Goal: Task Accomplishment & Management: Complete application form

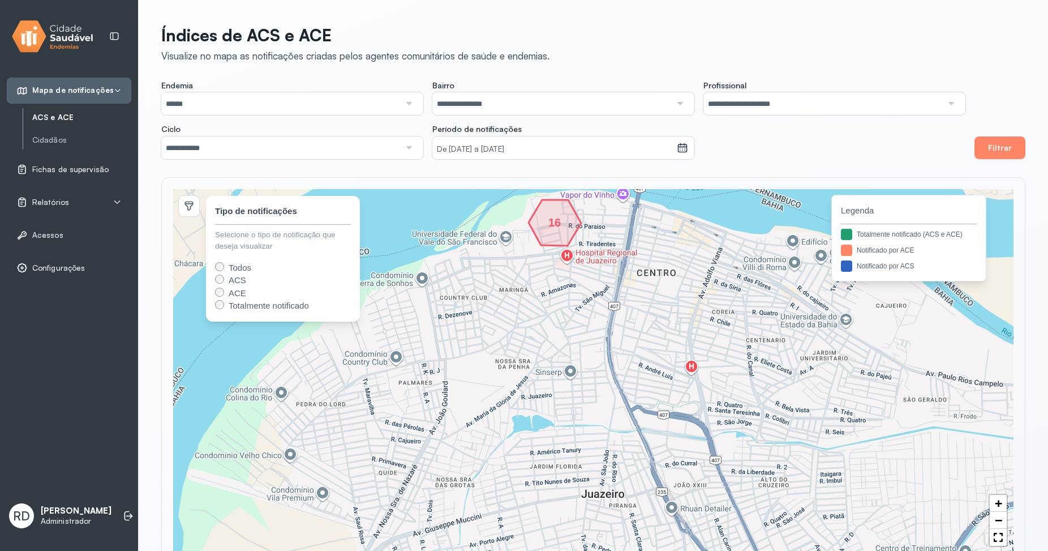
click at [234, 276] on span "ACS" at bounding box center [238, 280] width 18 height 10
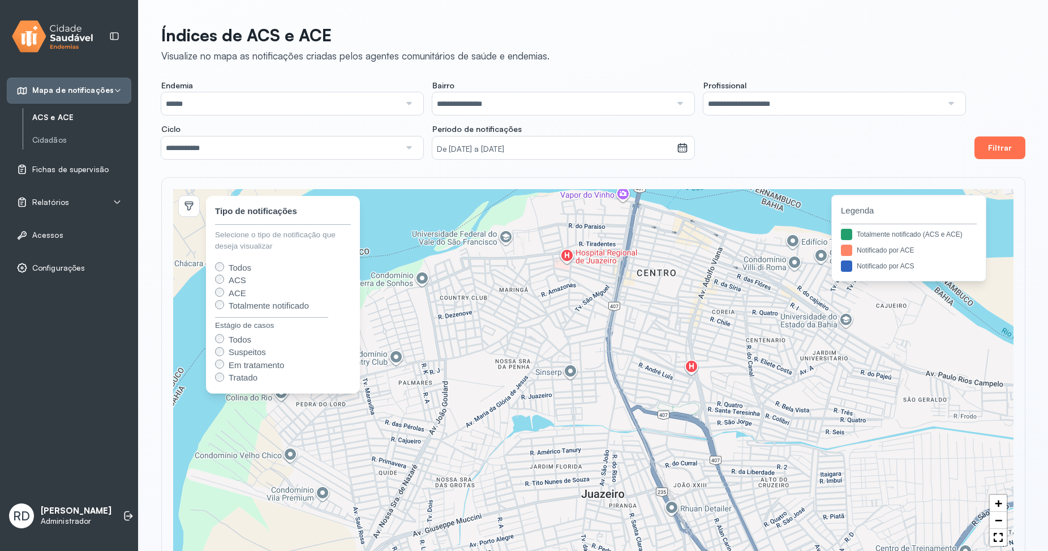
click at [1004, 155] on button "Filtrar" at bounding box center [1000, 147] width 51 height 23
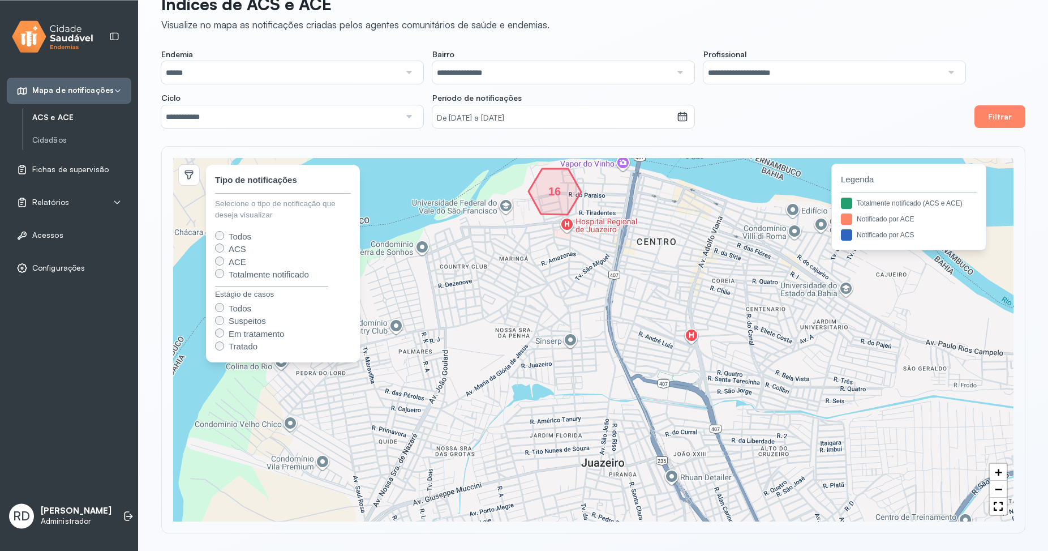
scroll to position [32, 0]
click at [260, 321] on span "Suspeitos" at bounding box center [247, 320] width 37 height 10
click at [1008, 113] on button "Filtrar" at bounding box center [1000, 116] width 51 height 23
click at [508, 119] on small "De [DATE] a [DATE]" at bounding box center [555, 117] width 236 height 11
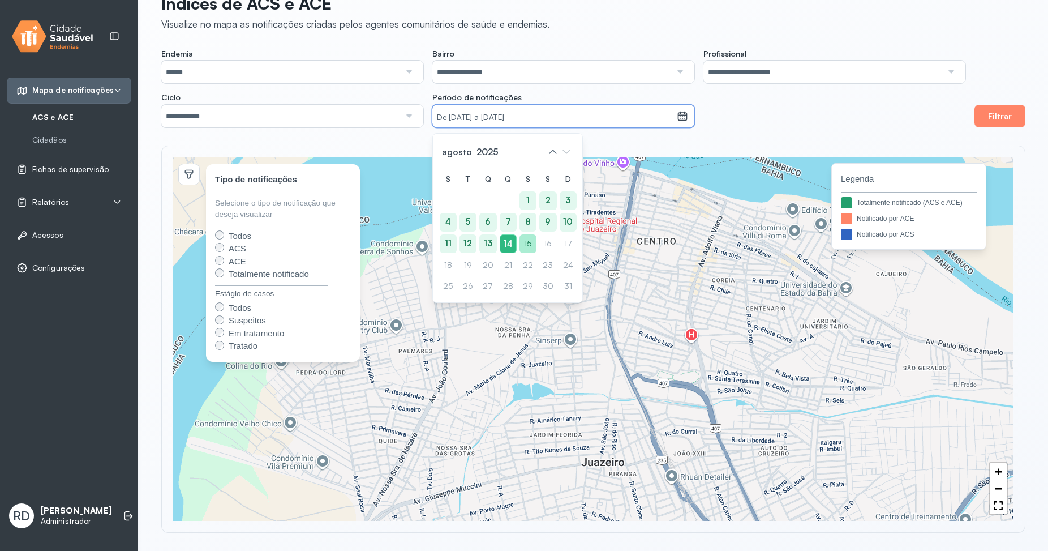
click at [517, 256] on div "15" at bounding box center [508, 265] width 17 height 19
click at [555, 157] on icon at bounding box center [553, 152] width 18 height 18
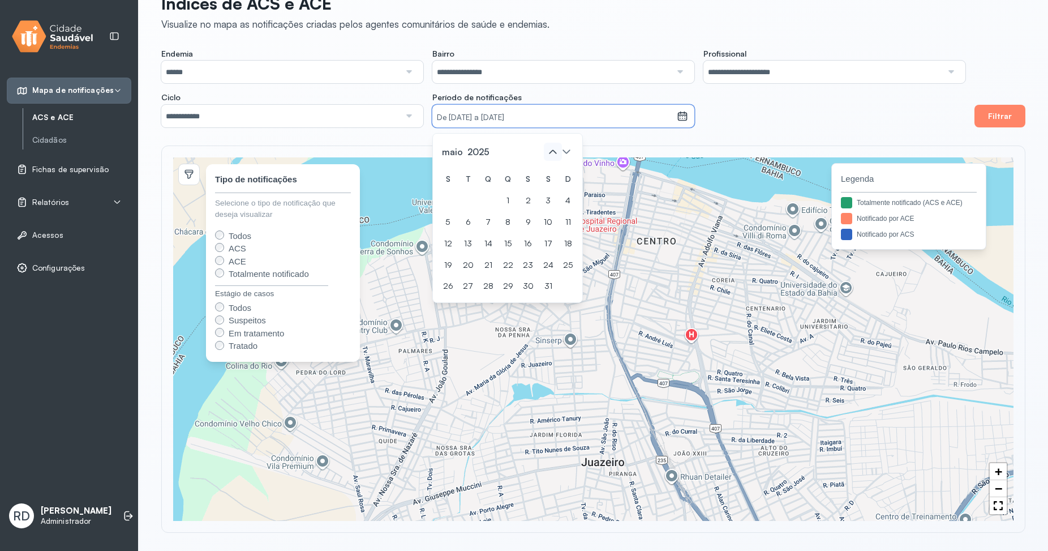
click at [555, 157] on icon at bounding box center [553, 152] width 18 height 18
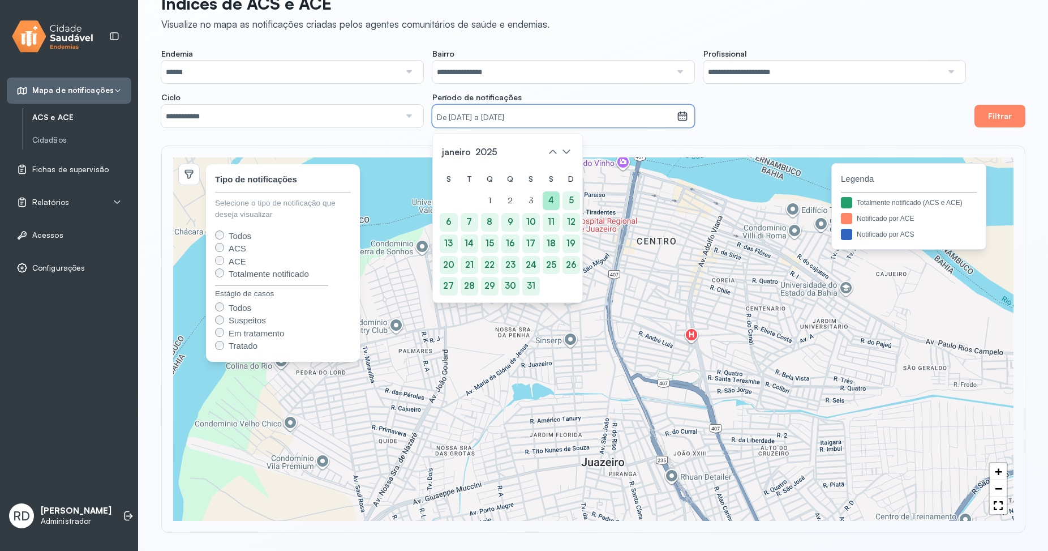
click at [540, 213] on div "4" at bounding box center [532, 222] width 18 height 19
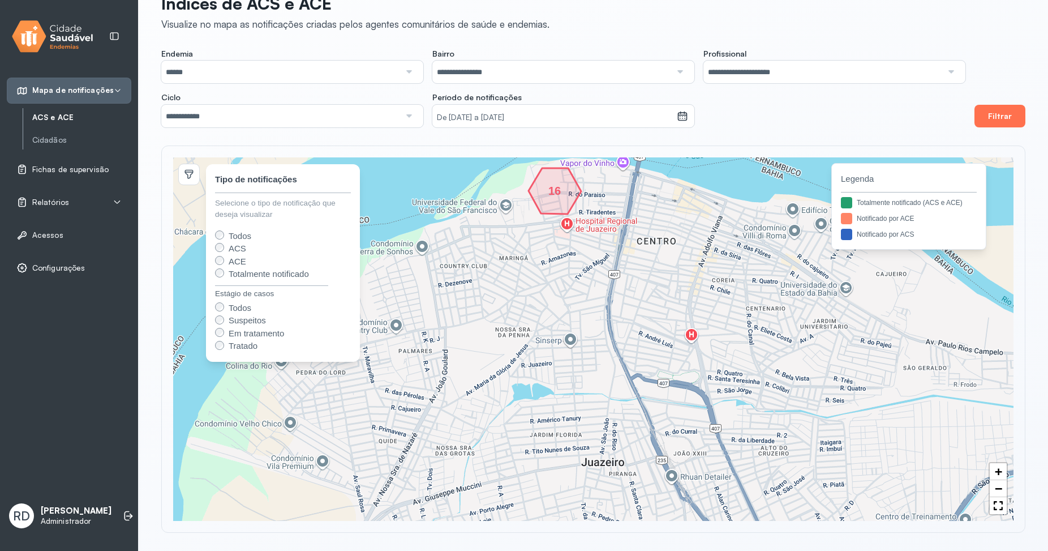
click at [988, 117] on button "Filtrar" at bounding box center [1000, 116] width 51 height 23
click at [52, 140] on link "Cidadãos" at bounding box center [81, 140] width 99 height 10
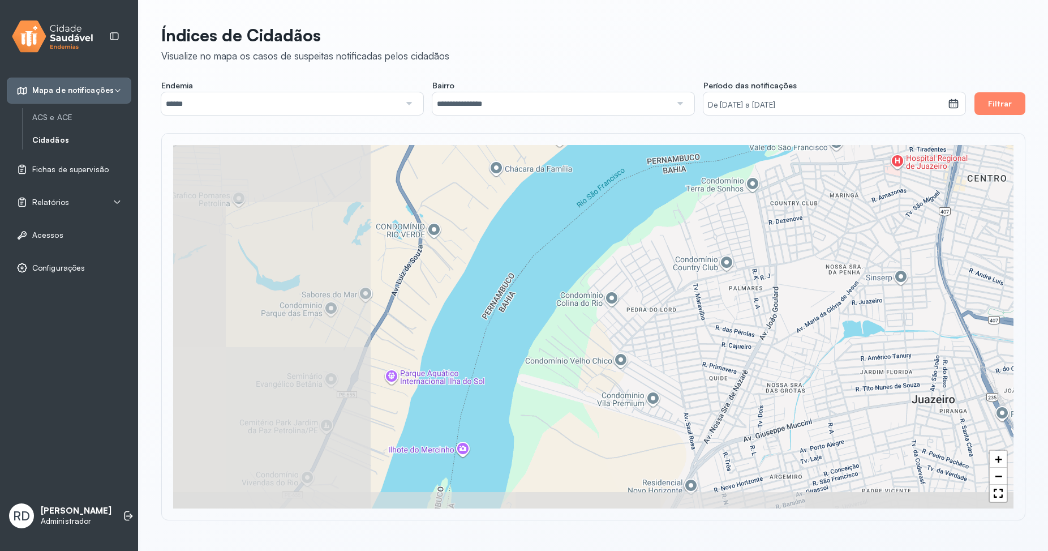
drag, startPoint x: 489, startPoint y: 399, endPoint x: 607, endPoint y: 255, distance: 185.8
click at [641, 243] on div "+ −" at bounding box center [593, 326] width 841 height 363
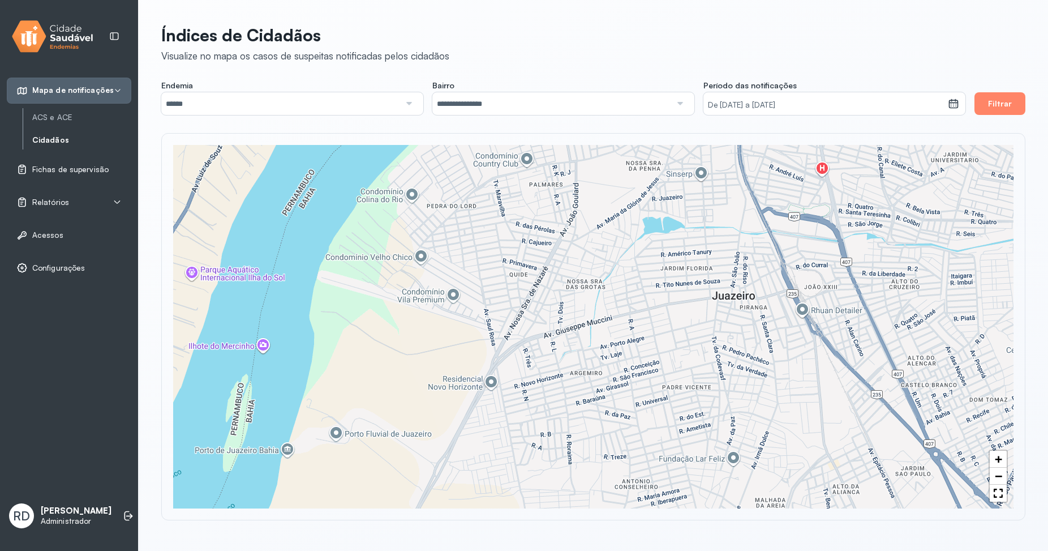
click at [862, 110] on small "De [DATE] a [DATE]" at bounding box center [826, 105] width 236 height 11
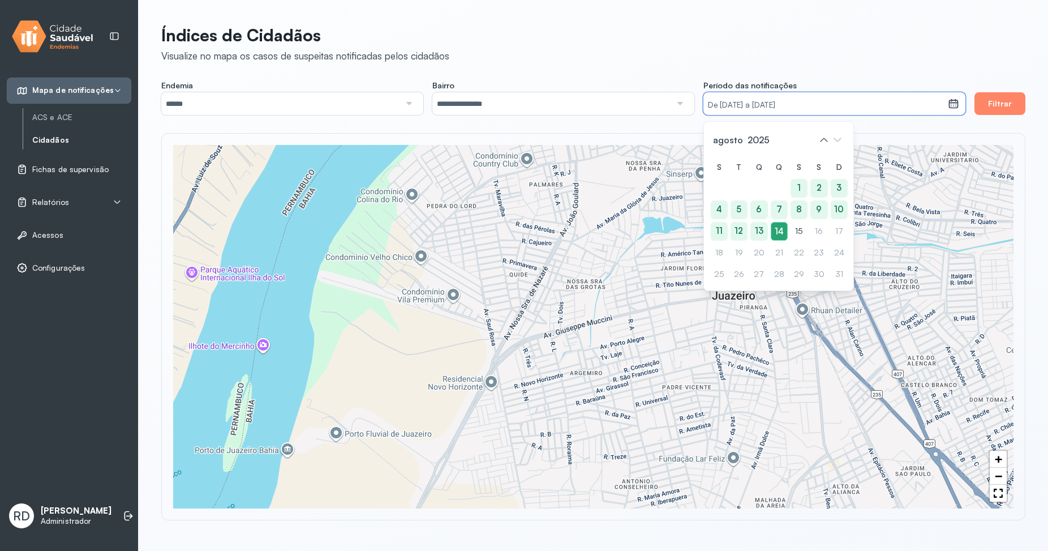
click at [779, 228] on div "14" at bounding box center [779, 231] width 17 height 19
click at [795, 230] on div "15" at bounding box center [799, 231] width 17 height 19
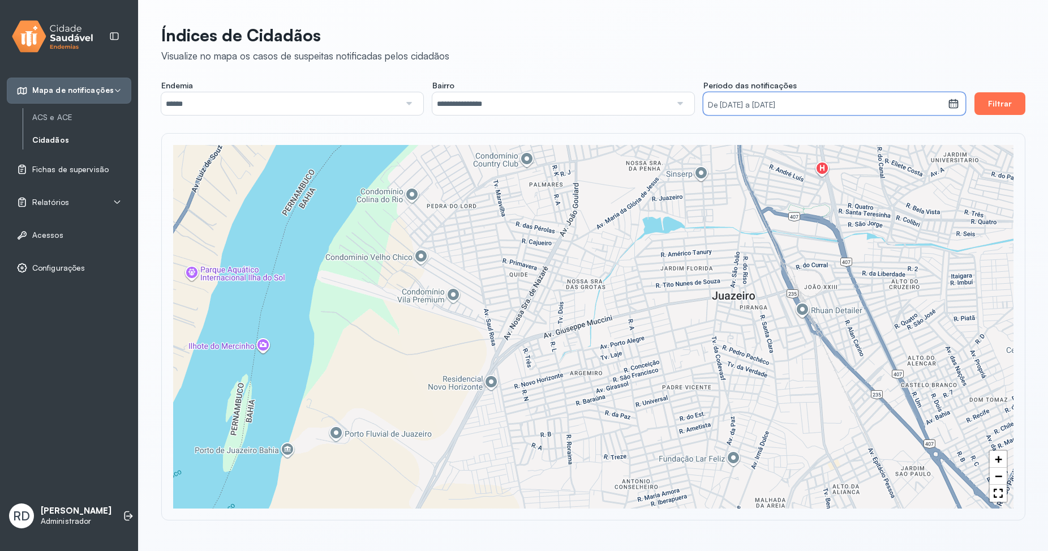
click at [986, 104] on button "Filtrar" at bounding box center [1000, 103] width 51 height 23
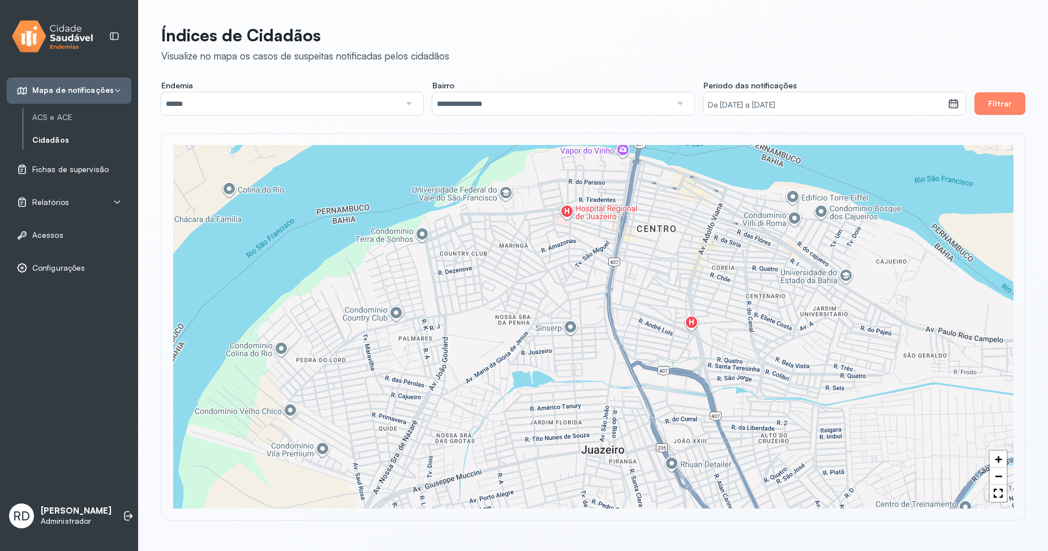
click at [71, 172] on span "Fichas de supervisão" at bounding box center [70, 170] width 76 height 10
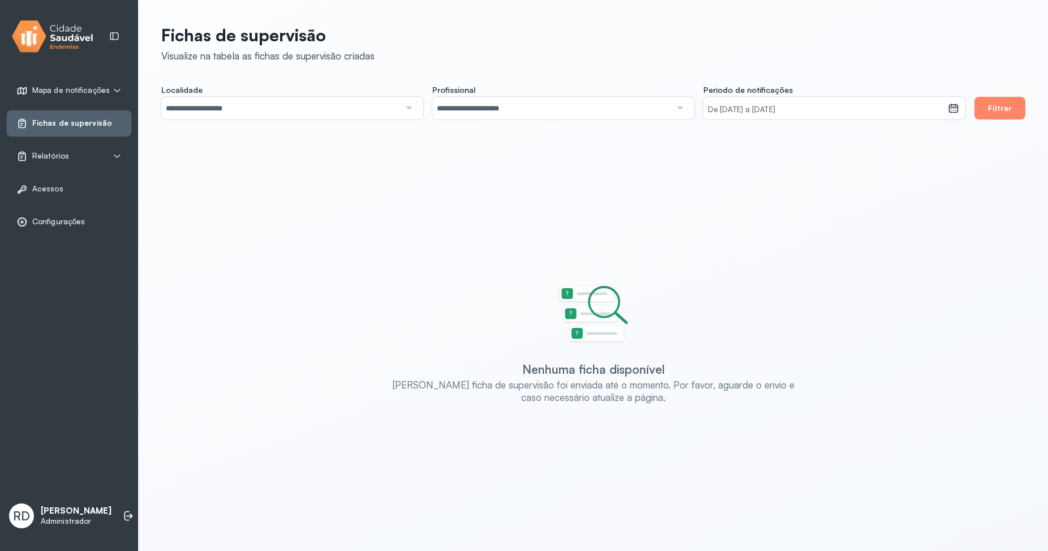
click at [27, 513] on span "RD" at bounding box center [21, 515] width 17 height 15
click at [52, 516] on p "[PERSON_NAME]" at bounding box center [76, 511] width 71 height 11
click at [370, 352] on div "[PERSON_NAME] ficha disponível [PERSON_NAME] ficha de supervisão foi enviada at…" at bounding box center [594, 344] width 842 height 118
click at [1003, 102] on button "Filtrar" at bounding box center [1000, 108] width 51 height 23
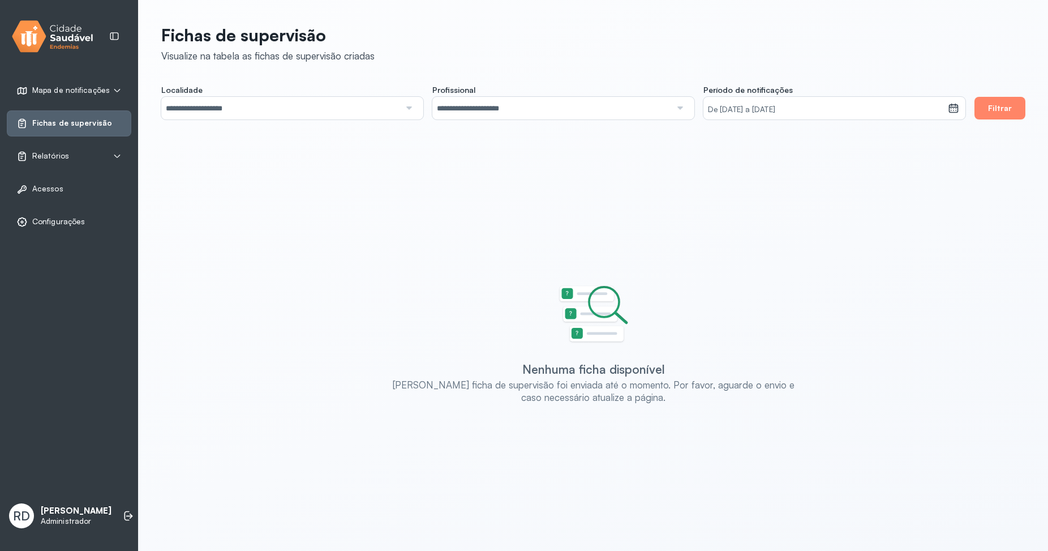
click at [825, 112] on small "De [DATE] a [DATE]" at bounding box center [826, 109] width 236 height 11
click at [788, 248] on div "15" at bounding box center [779, 257] width 17 height 19
click at [823, 142] on icon at bounding box center [824, 144] width 18 height 18
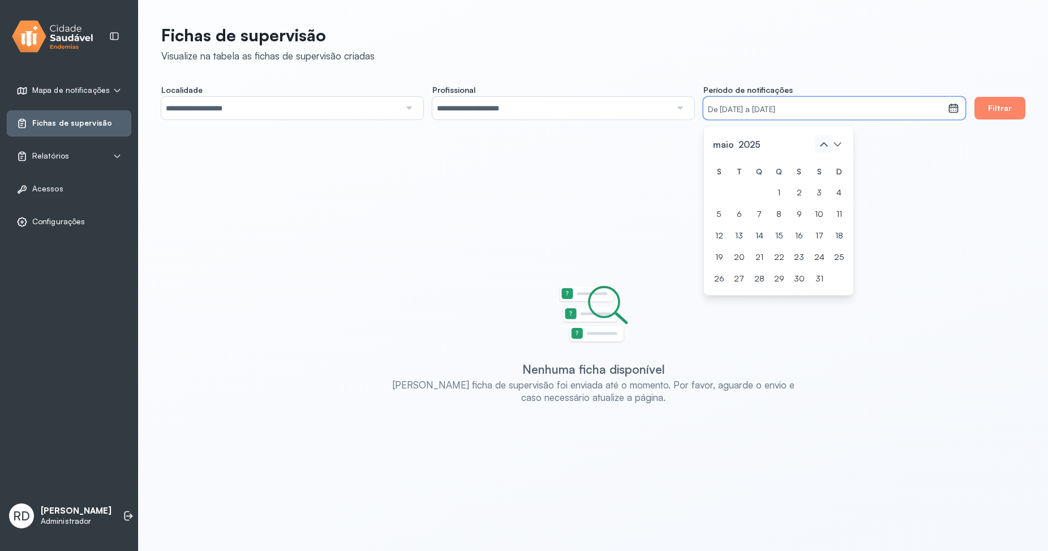
click at [823, 142] on icon at bounding box center [824, 144] width 18 height 18
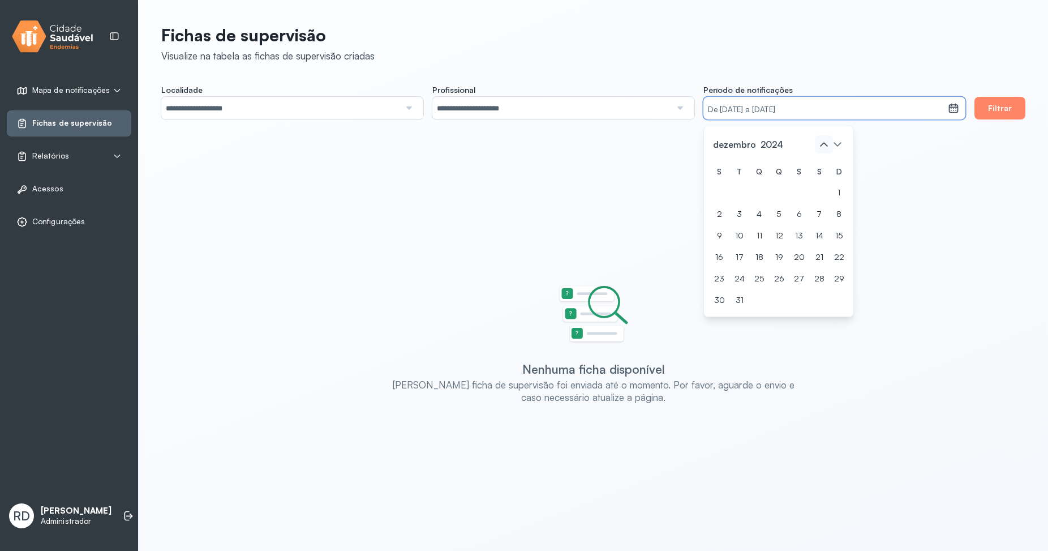
click at [823, 142] on icon at bounding box center [824, 144] width 18 height 18
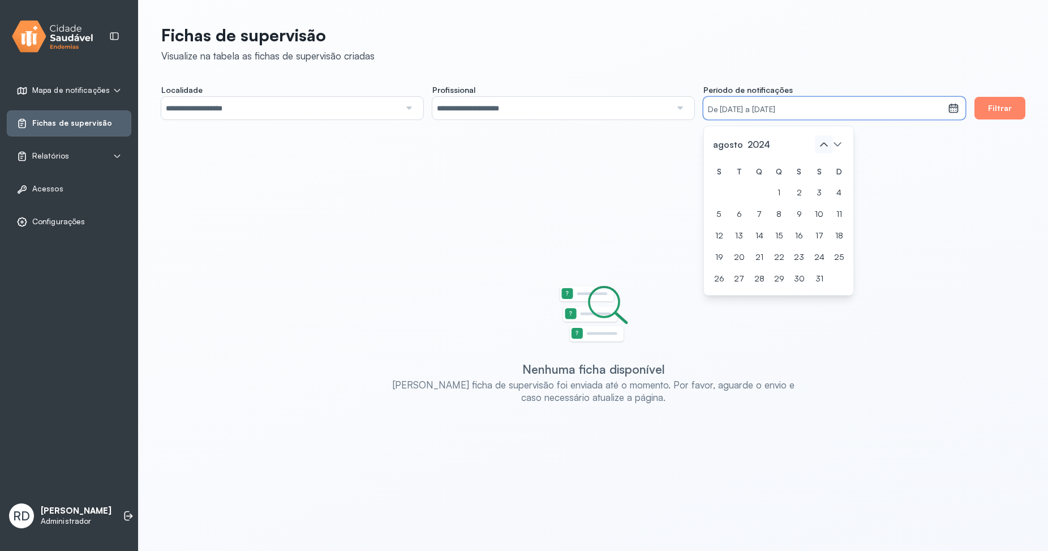
click at [823, 142] on icon at bounding box center [824, 144] width 18 height 18
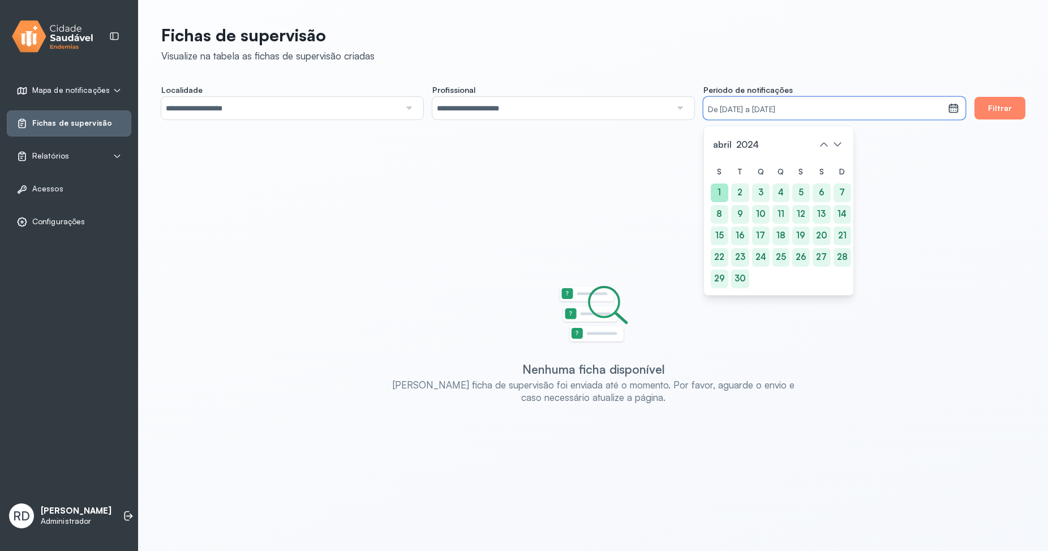
click at [834, 188] on div "1" at bounding box center [843, 192] width 18 height 19
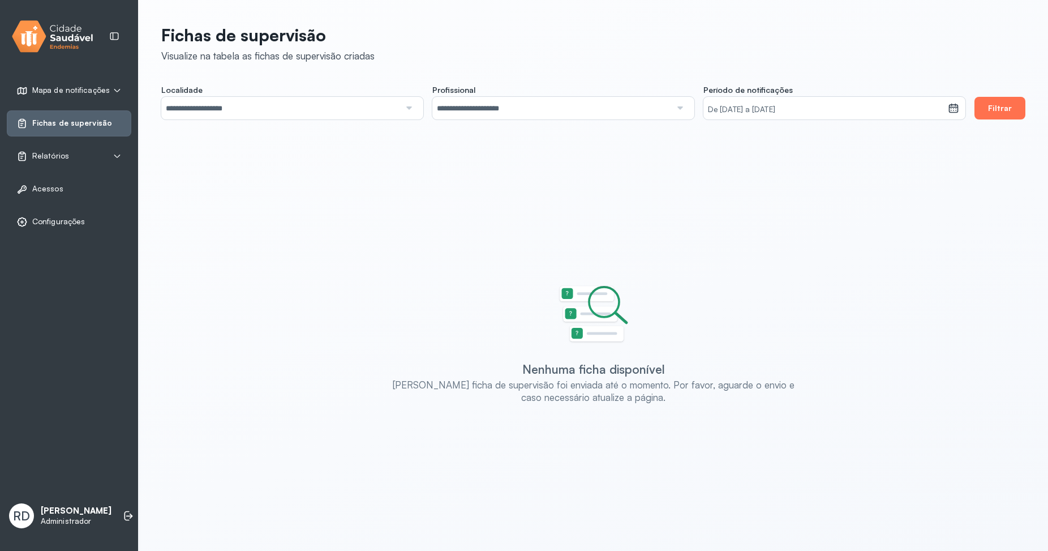
click at [1004, 101] on button "Filtrar" at bounding box center [1000, 108] width 51 height 23
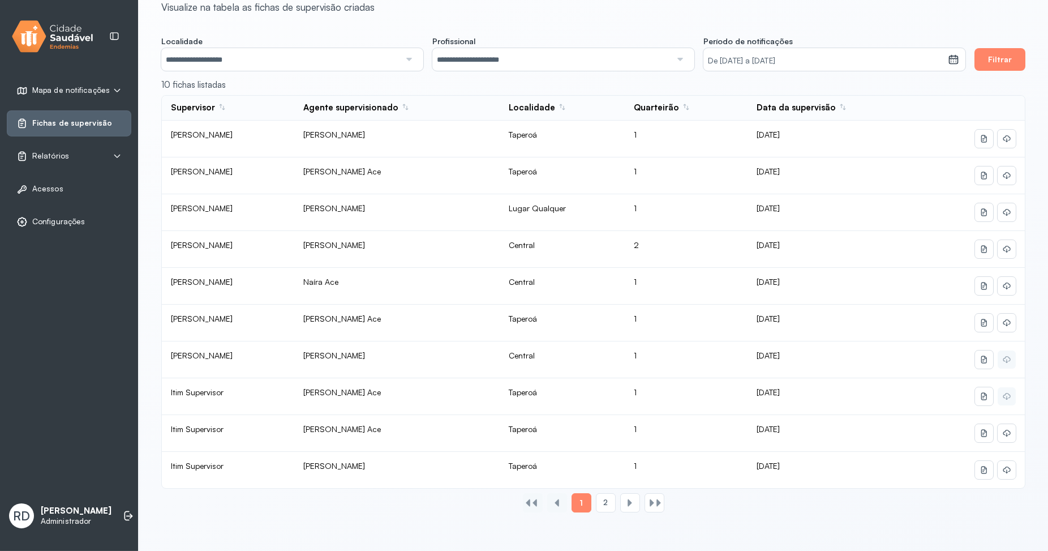
scroll to position [51, 0]
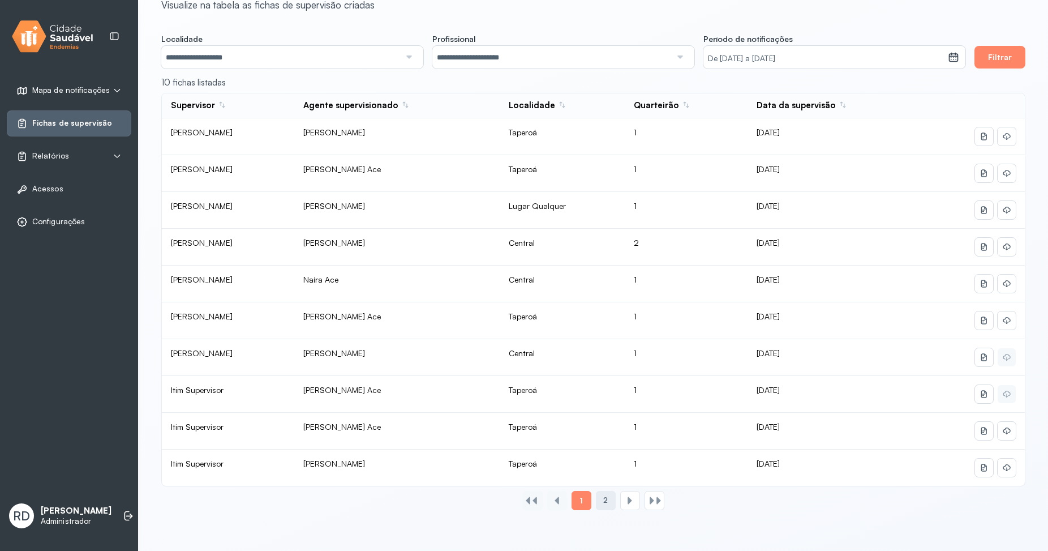
click at [620, 495] on div "2" at bounding box center [630, 500] width 20 height 19
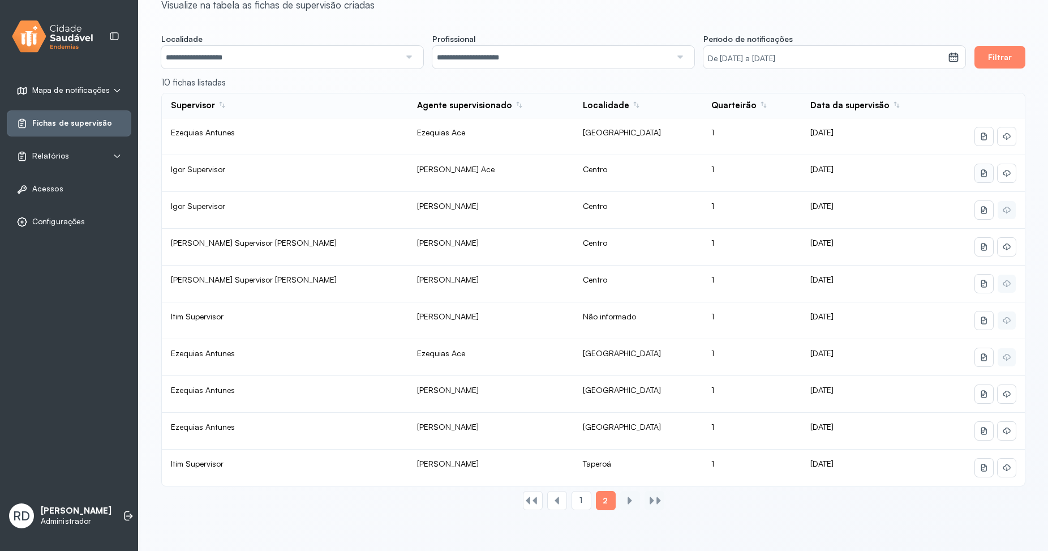
click at [987, 140] on icon at bounding box center [985, 135] width 6 height 7
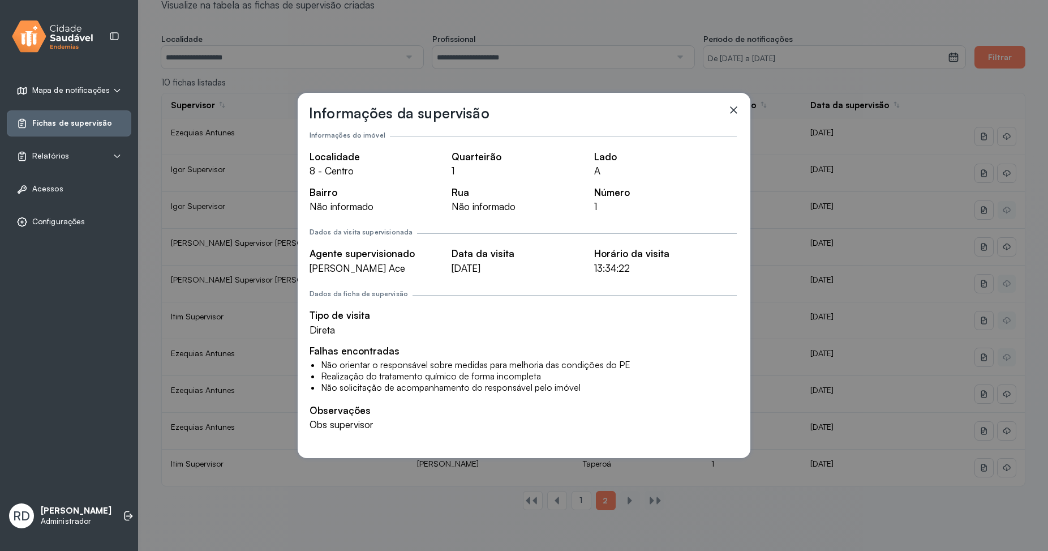
click at [734, 111] on icon at bounding box center [733, 110] width 7 height 7
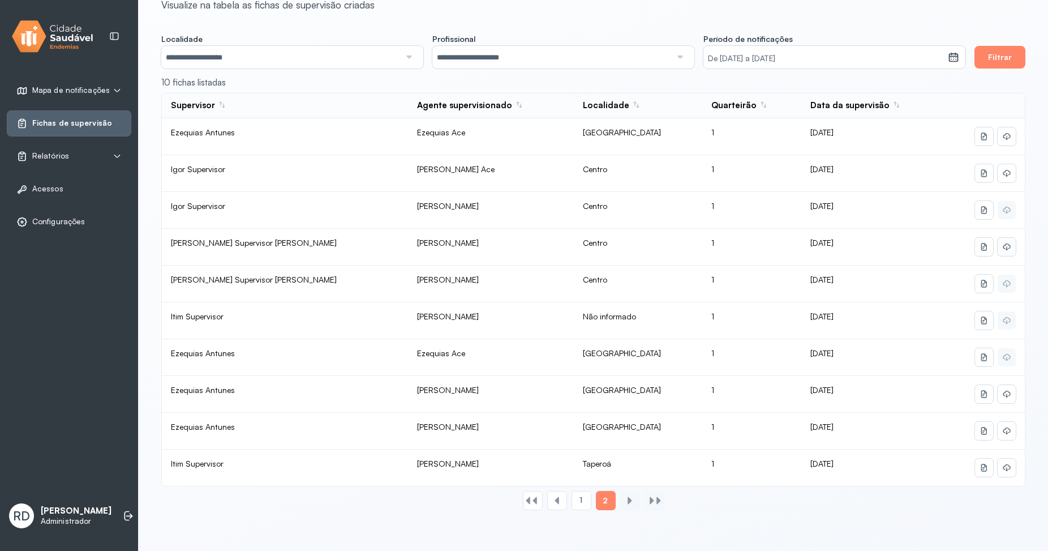
click at [1003, 141] on icon at bounding box center [1007, 136] width 9 height 9
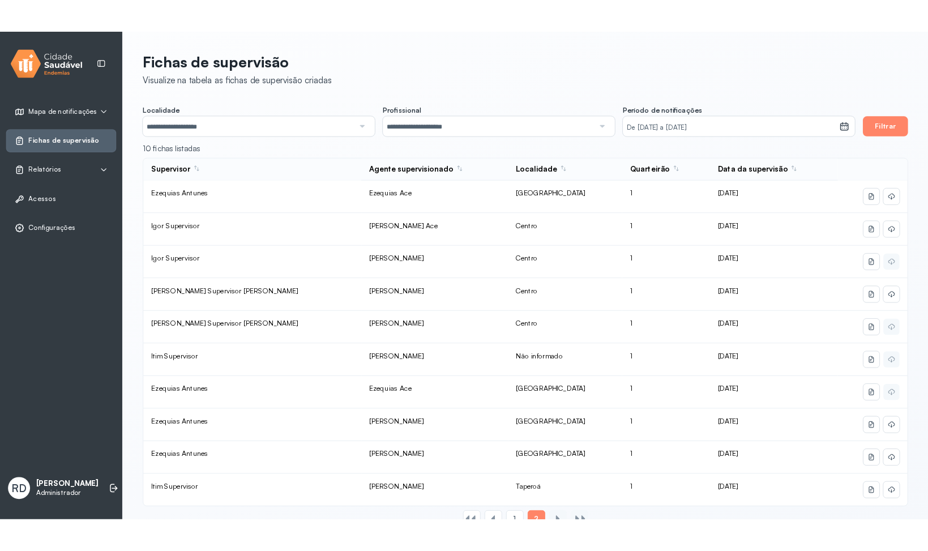
scroll to position [0, 0]
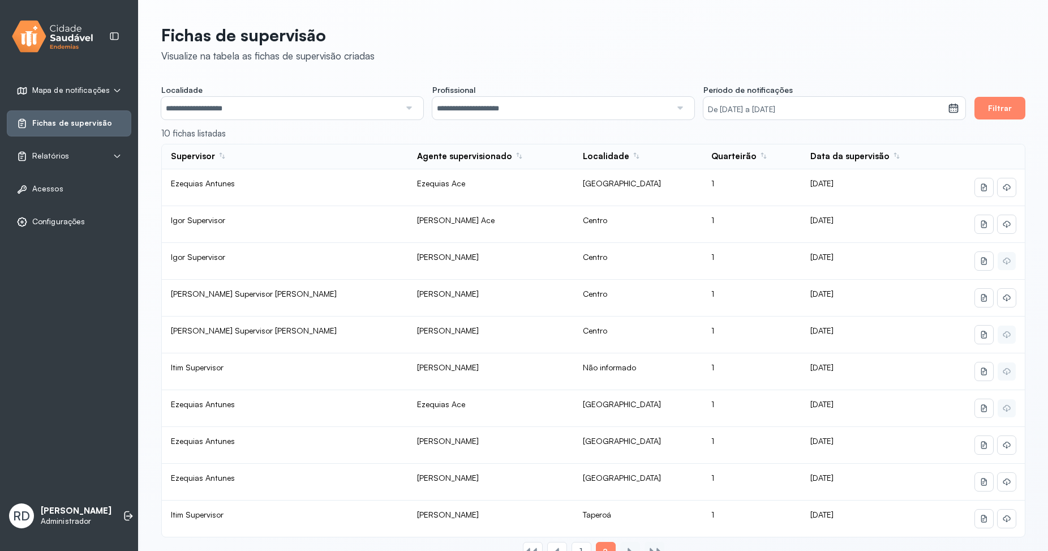
click at [246, 39] on p "Fichas de supervisão" at bounding box center [267, 35] width 213 height 20
click at [55, 158] on span "Relatórios" at bounding box center [50, 156] width 37 height 10
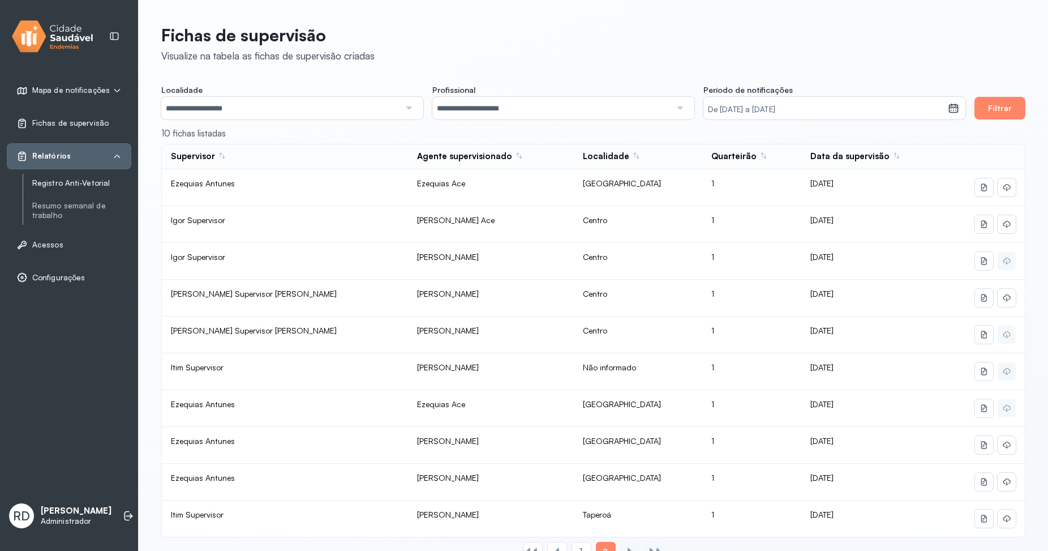
click at [63, 180] on link "Registro Anti-Vetorial" at bounding box center [81, 183] width 99 height 10
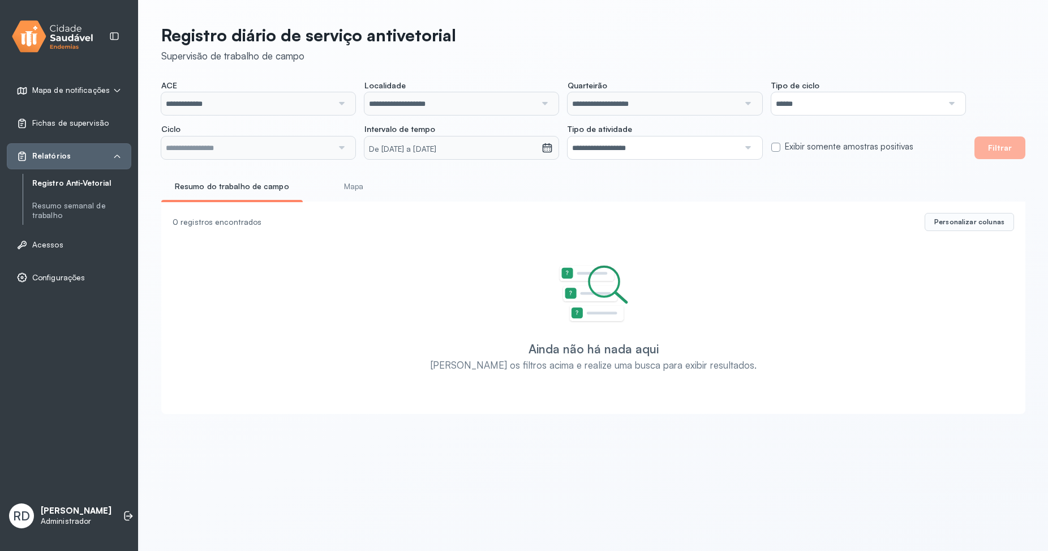
type input "**********"
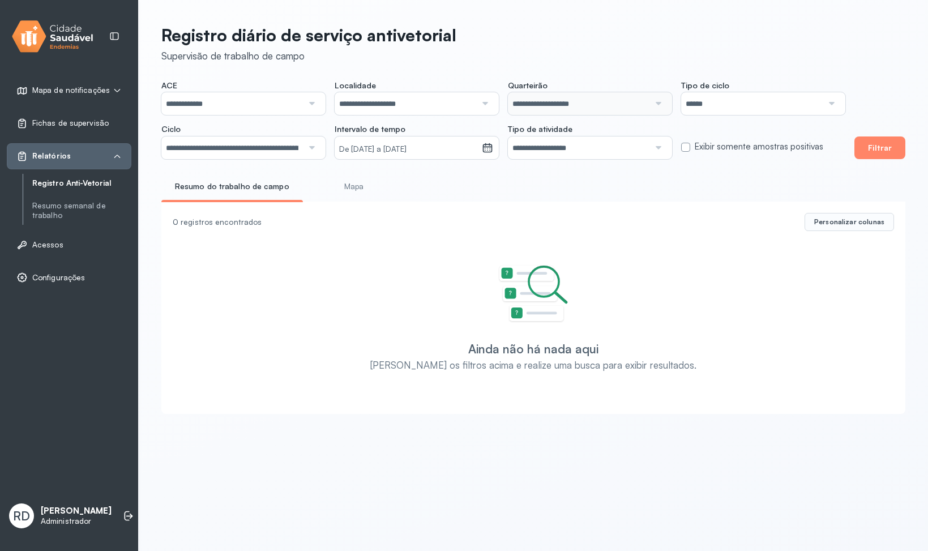
click at [355, 186] on link "Mapa" at bounding box center [354, 186] width 84 height 19
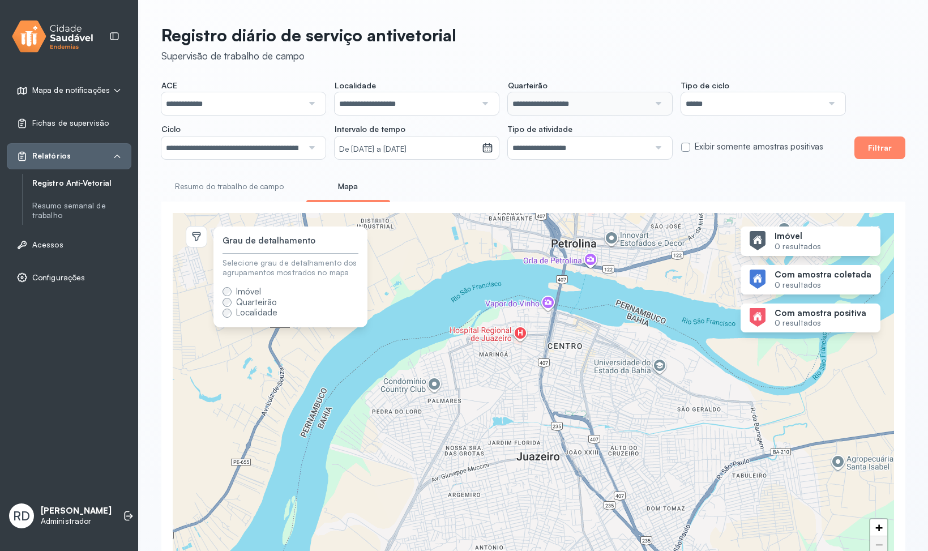
click at [237, 301] on span "Quarteirão" at bounding box center [256, 302] width 41 height 11
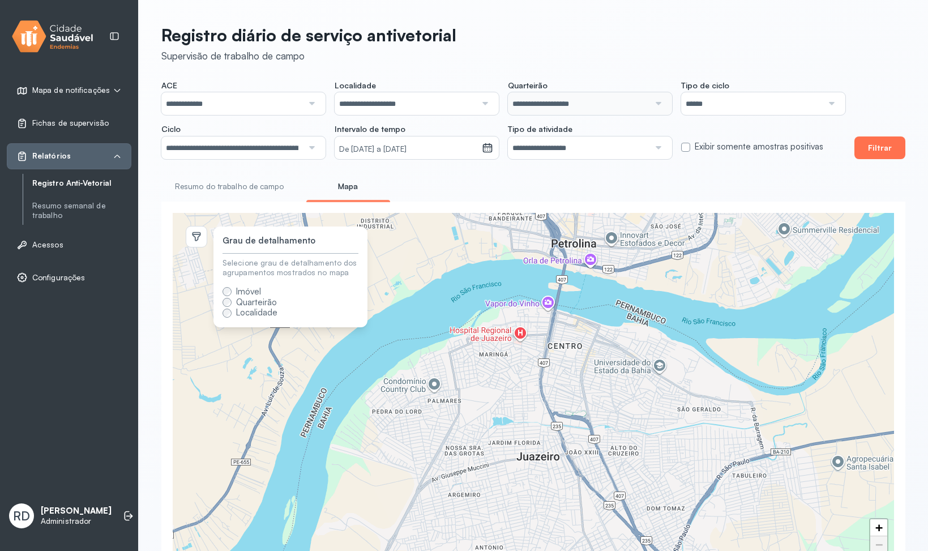
click at [885, 147] on button "Filtrar" at bounding box center [879, 147] width 51 height 23
click at [250, 290] on span "Imóvel" at bounding box center [248, 291] width 25 height 11
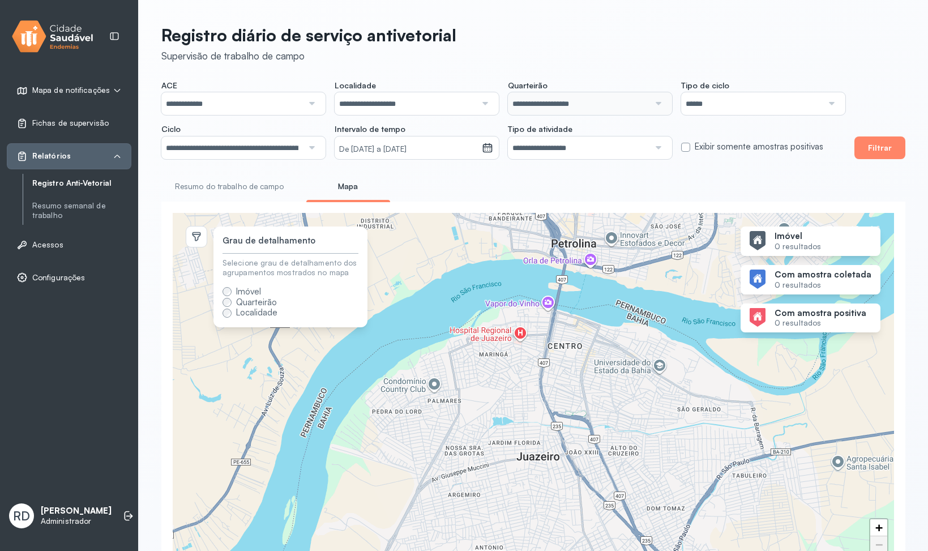
click at [306, 197] on li "Resumo do trabalho de campo" at bounding box center [348, 189] width 84 height 25
click at [262, 195] on link "Resumo do trabalho de campo" at bounding box center [229, 186] width 136 height 19
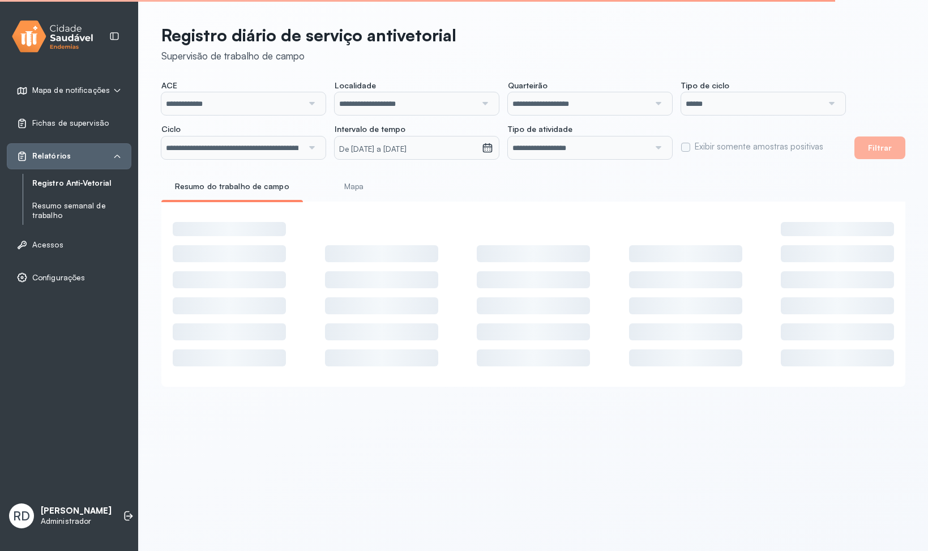
click at [71, 213] on link "Resumo semanal de trabalho" at bounding box center [81, 210] width 99 height 19
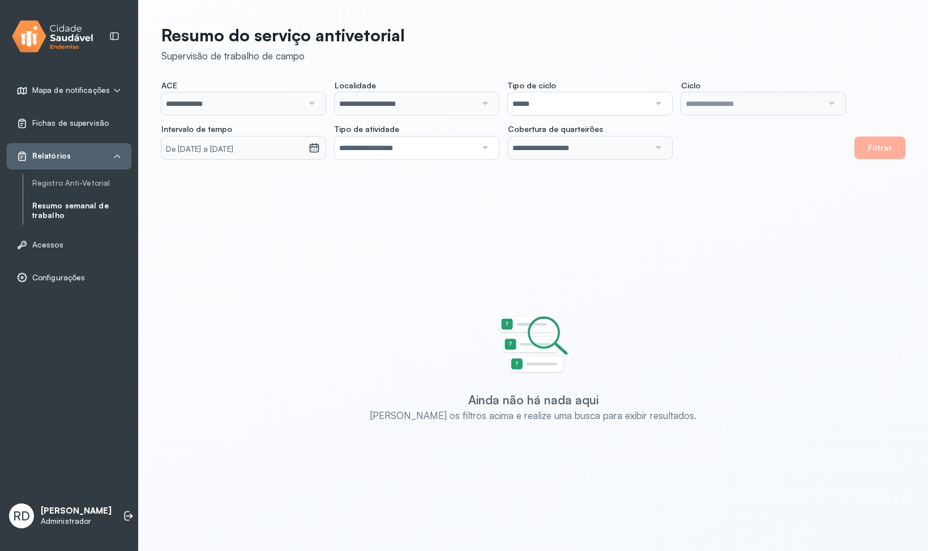
type input "**********"
click at [877, 139] on button "Filtrar" at bounding box center [879, 147] width 51 height 23
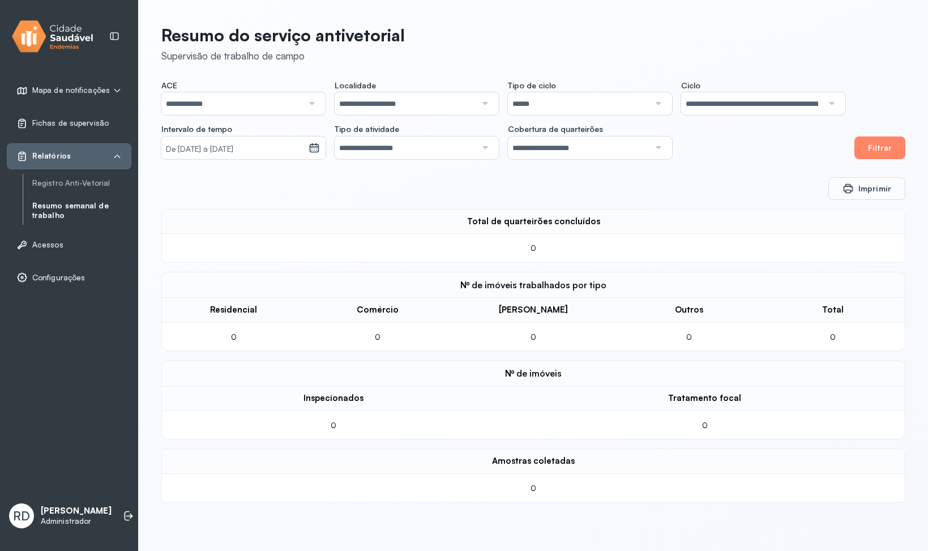
click at [50, 245] on span "Acessos" at bounding box center [47, 245] width 31 height 10
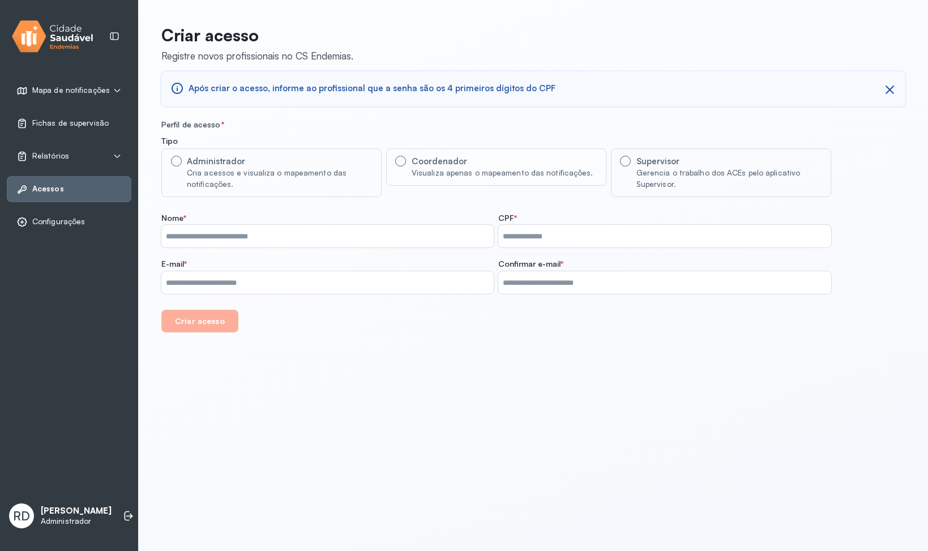
click at [487, 167] on div "Visualiza apenas o mapeamento das notificações." at bounding box center [503, 172] width 182 height 11
click at [693, 171] on div "Gerencia o trabalho dos ACEs pelo aplicativo Supervisor." at bounding box center [728, 178] width 185 height 23
click at [302, 167] on div "Cria acessos e visualiza o mapeamento das notificações." at bounding box center [279, 178] width 185 height 23
click at [231, 247] on input "Tipo" at bounding box center [327, 236] width 332 height 23
type input "******"
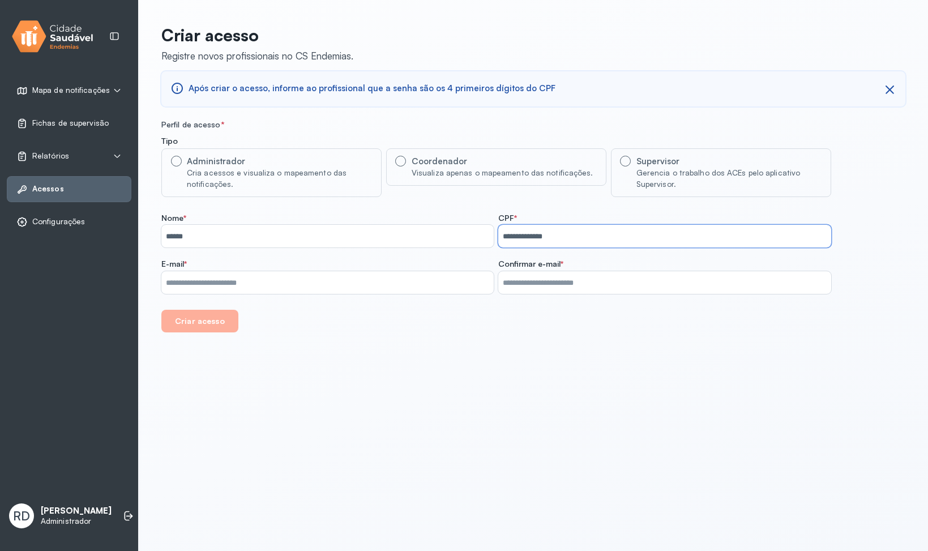
type input "**********"
click at [292, 287] on input "**********" at bounding box center [327, 282] width 332 height 23
click at [601, 290] on input "Tipo" at bounding box center [664, 282] width 332 height 23
paste input "**********"
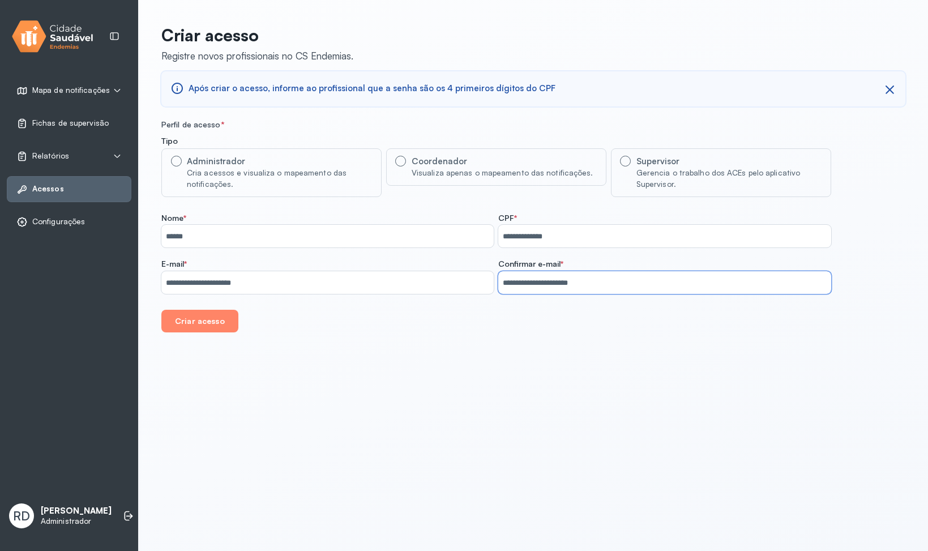
type input "**********"
click at [524, 344] on div "**********" at bounding box center [533, 175] width 789 height 350
click at [178, 313] on button "Criar acesso" at bounding box center [199, 321] width 77 height 23
click at [306, 393] on body "**********" at bounding box center [464, 275] width 928 height 551
click at [448, 341] on div "**********" at bounding box center [533, 175] width 789 height 350
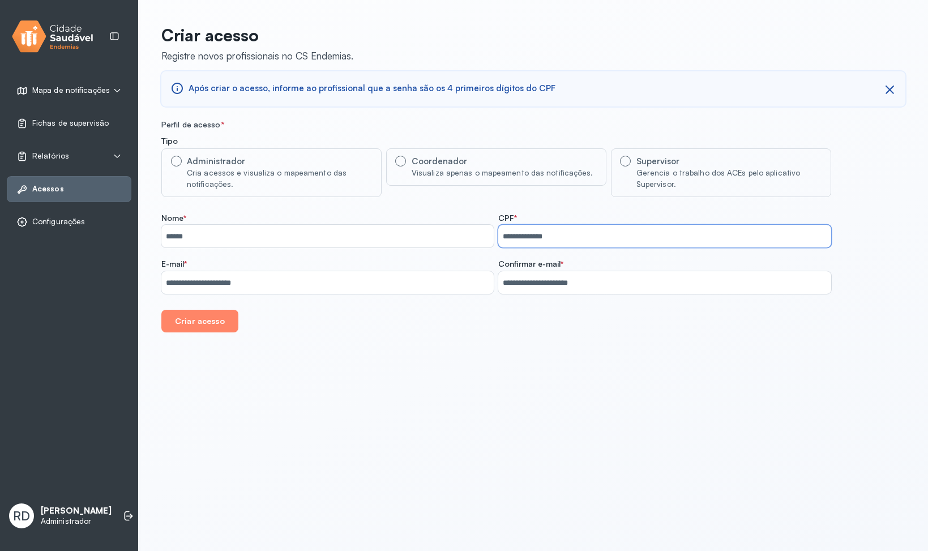
click at [585, 236] on input "**********" at bounding box center [664, 236] width 332 height 23
paste input "text"
type input "**********"
click at [216, 323] on button "Criar acesso" at bounding box center [199, 321] width 77 height 23
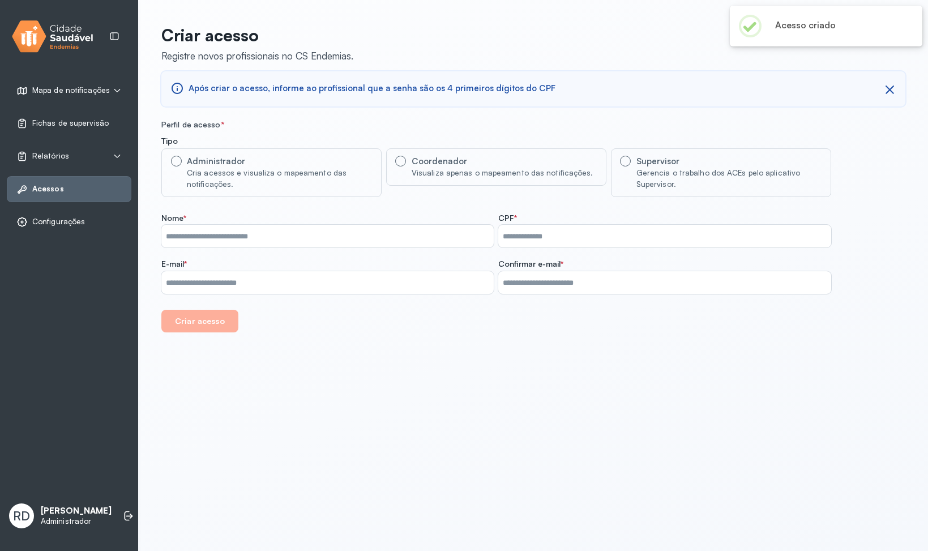
click at [46, 219] on span "Configurações" at bounding box center [58, 222] width 53 height 10
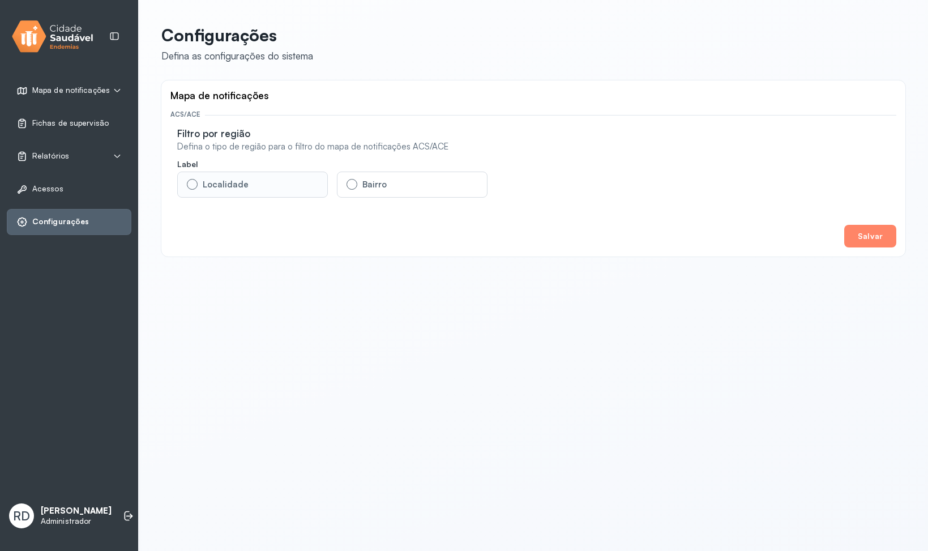
click at [268, 186] on label "Localidade" at bounding box center [252, 185] width 151 height 26
click at [875, 224] on div "Mapa de notificações ACS/ACE Filtro por região Defina o tipo de região para o f…" at bounding box center [533, 168] width 726 height 158
click at [874, 229] on button "Salvar" at bounding box center [870, 236] width 52 height 23
click at [55, 186] on span "Acessos" at bounding box center [47, 189] width 31 height 10
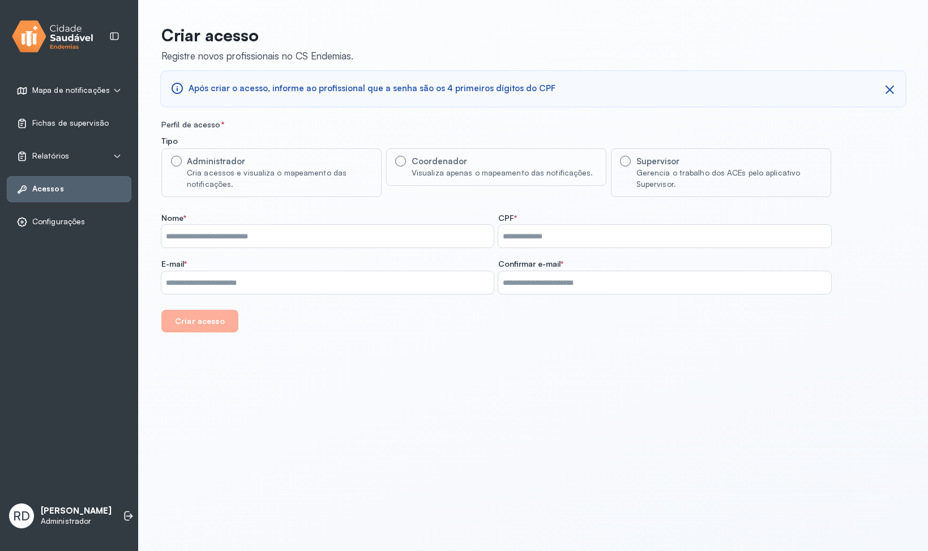
click at [436, 175] on div "Visualiza apenas o mapeamento das notificações." at bounding box center [503, 172] width 182 height 11
click at [667, 168] on div "Gerencia o trabalho dos ACEs pelo aplicativo Supervisor." at bounding box center [728, 178] width 185 height 23
click at [242, 155] on label "Administrador Cria acessos e visualiza o mapeamento das notificações." at bounding box center [271, 172] width 220 height 49
click at [474, 162] on div "Coordenador" at bounding box center [503, 161] width 182 height 11
click at [281, 173] on div "Cria acessos e visualiza o mapeamento das notificações." at bounding box center [279, 178] width 185 height 23
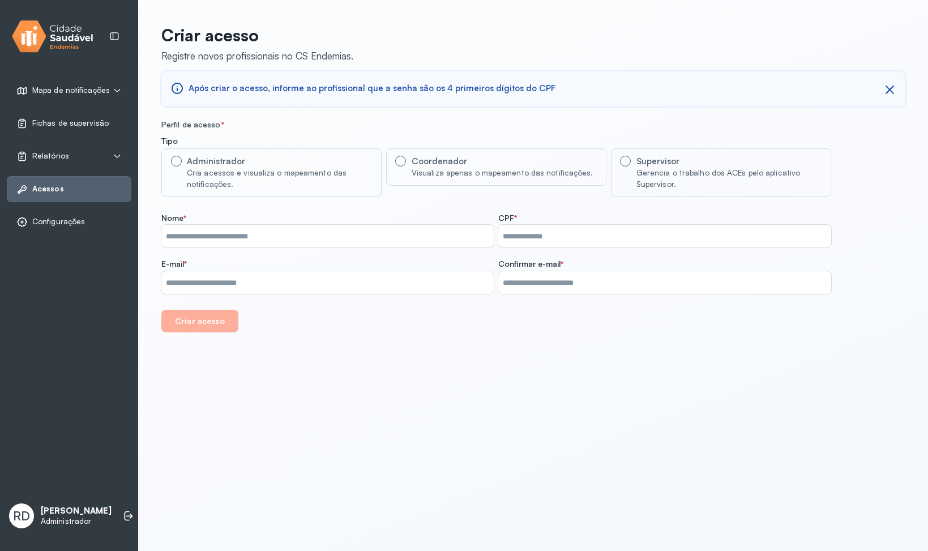
click at [47, 124] on span "Fichas de supervisão" at bounding box center [70, 123] width 76 height 10
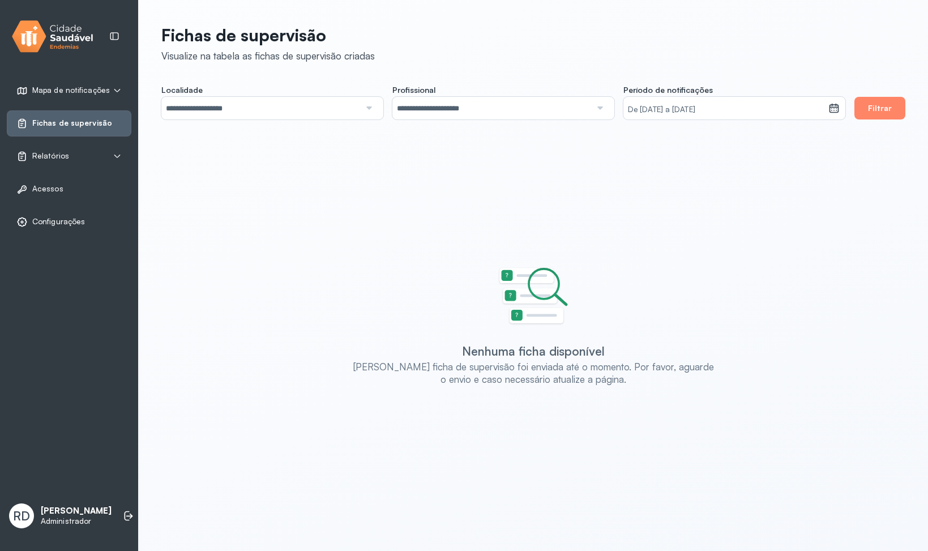
click at [277, 273] on div "[PERSON_NAME] ficha disponível [PERSON_NAME] ficha de supervisão foi enviada at…" at bounding box center [533, 326] width 721 height 118
